Goal: Task Accomplishment & Management: Use online tool/utility

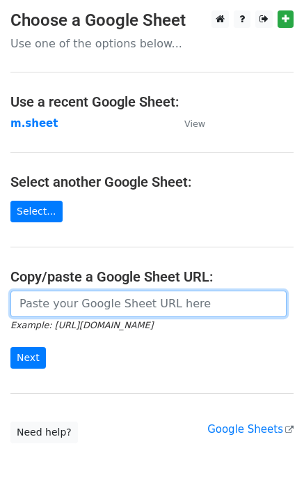
click at [42, 308] on input "url" at bounding box center [148, 303] width 276 height 26
click at [102, 308] on input "url" at bounding box center [148, 303] width 276 height 26
type input "https://docs.google.com/spreadsheets/d/1NSPy5y9XraHPasg8dEzu-ngu0Ro3lXZEEAXZcNX…"
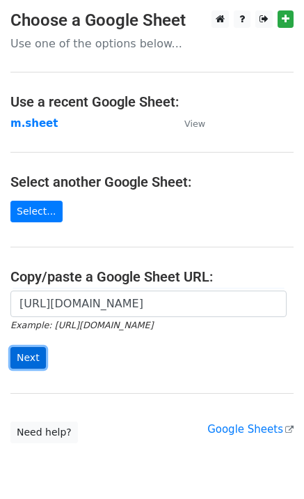
click at [31, 364] on input "Next" at bounding box center [28, 358] width 36 height 22
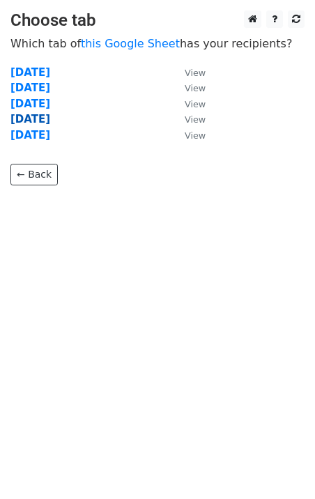
click at [44, 114] on strong "Thursday" at bounding box center [30, 119] width 40 height 13
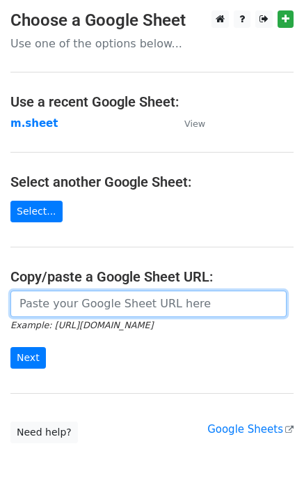
click at [34, 304] on input "url" at bounding box center [148, 303] width 276 height 26
type input "https://docs.google.com/spreadsheets/d/1NSPy5y9XraHPasg8dEzu-ngu0Ro3lXZEEAXZcNX…"
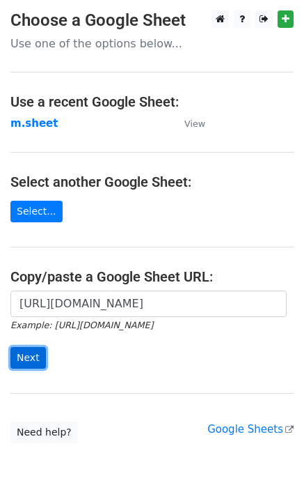
click at [24, 363] on input "Next" at bounding box center [28, 358] width 36 height 22
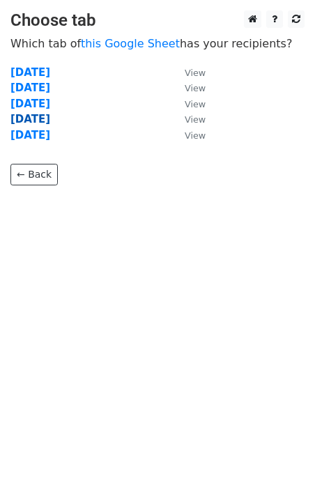
click at [30, 121] on strong "[DATE]" at bounding box center [30, 119] width 40 height 13
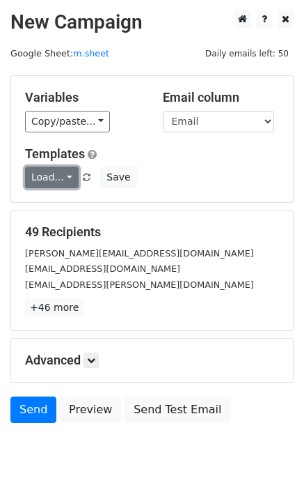
click at [42, 173] on link "Load..." at bounding box center [52, 177] width 54 height 22
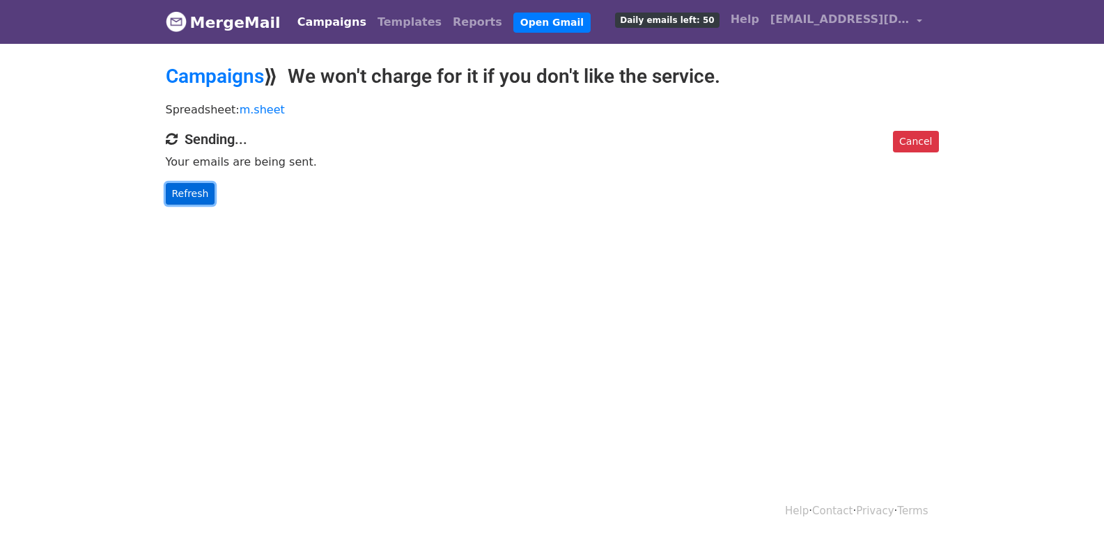
click at [189, 196] on link "Refresh" at bounding box center [190, 194] width 49 height 22
